Goal: Find specific page/section: Find specific page/section

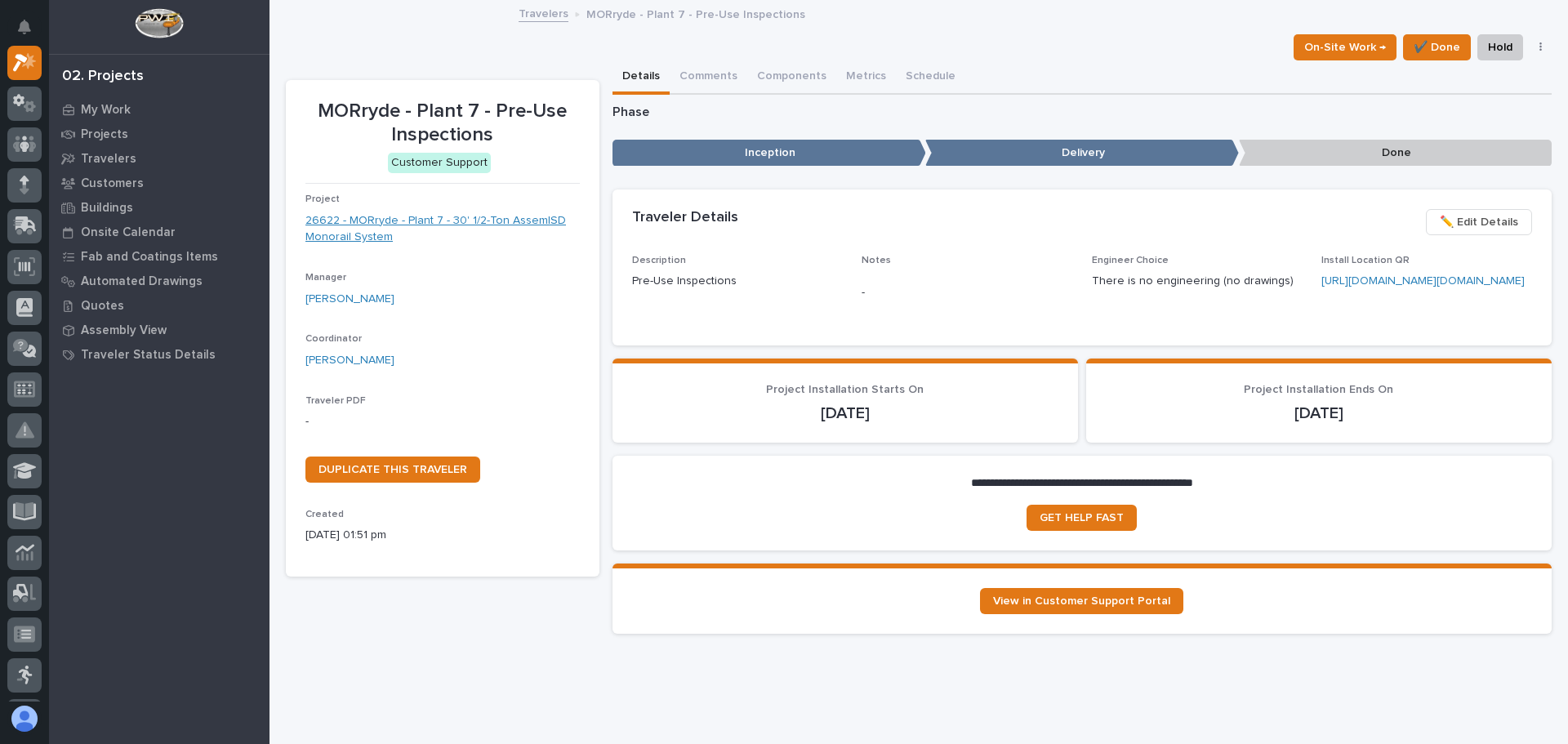
click at [385, 223] on link "26622 - MORryde - Plant 7 - 30' 1/2-Ton AssemISD Monorail System" at bounding box center [442, 229] width 274 height 35
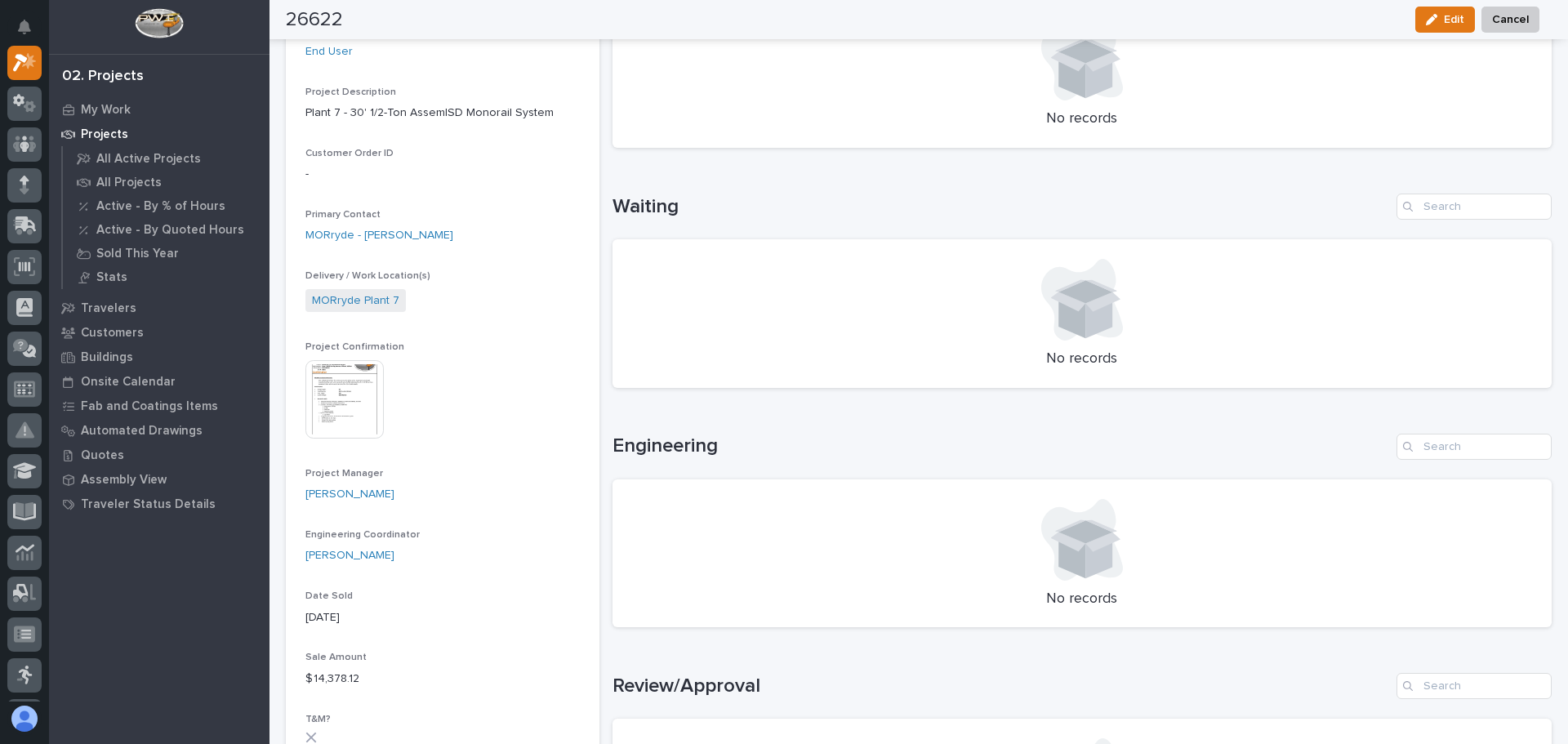
scroll to position [408, 0]
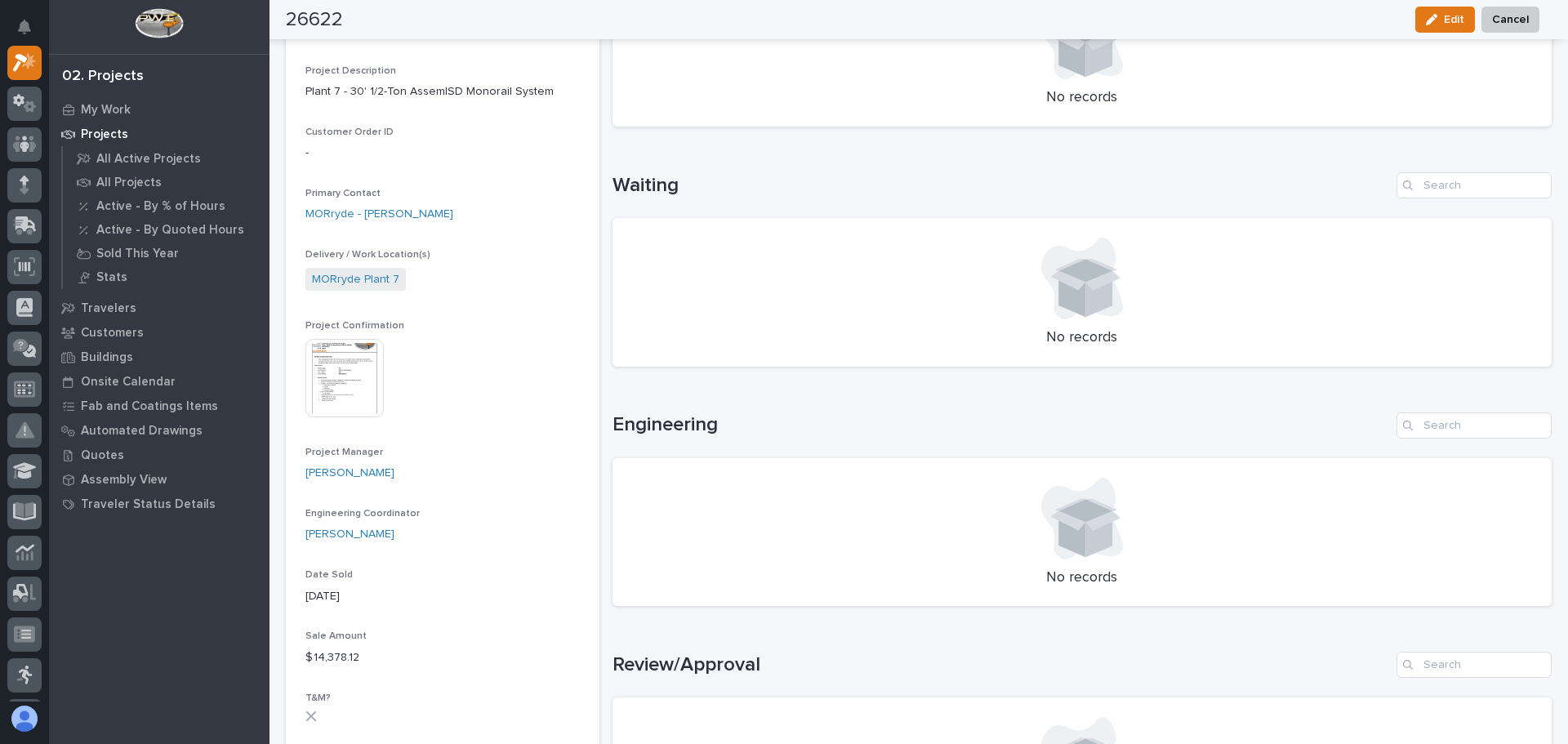
click at [348, 369] on img at bounding box center [344, 377] width 78 height 78
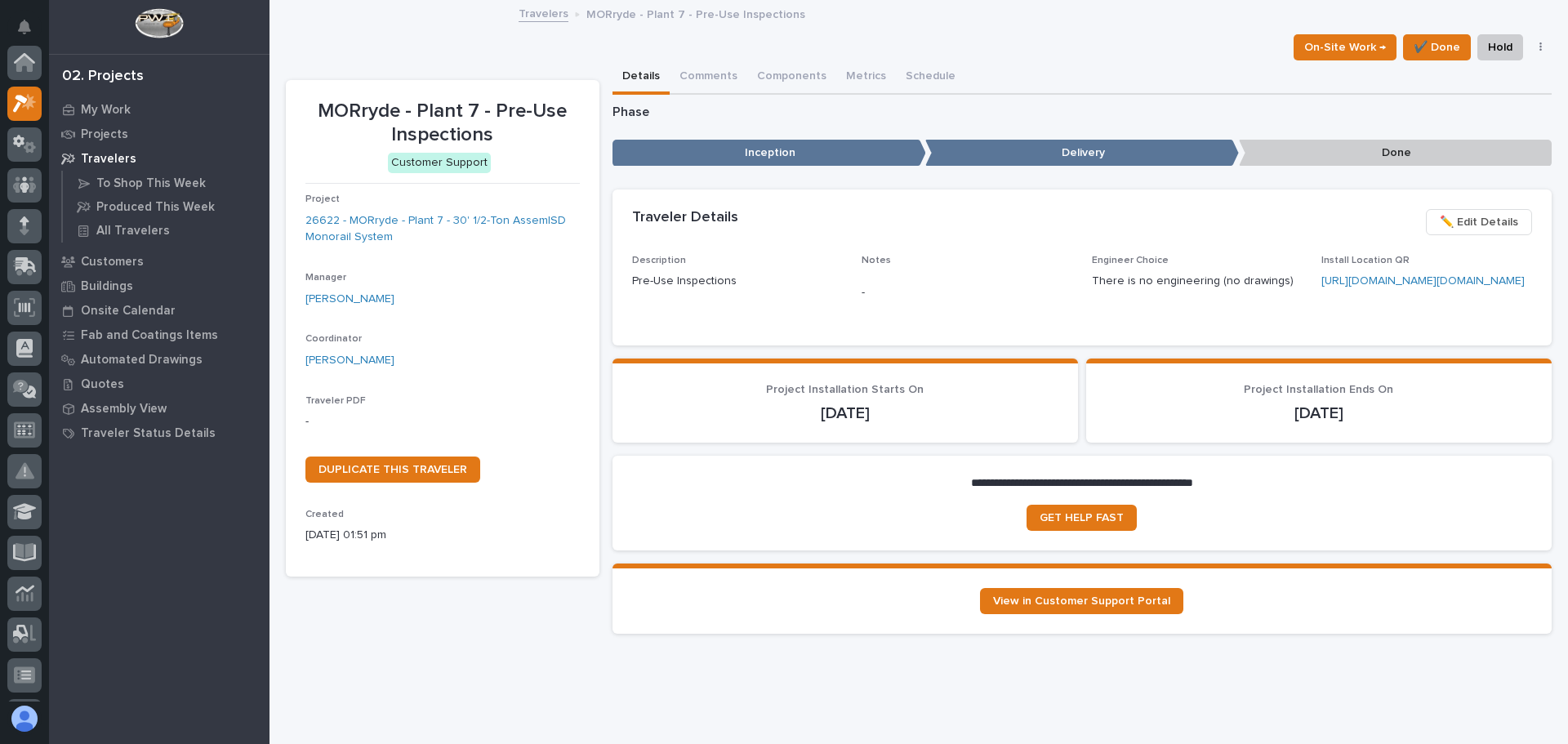
scroll to position [41, 0]
